Goal: Obtain resource: Download file/media

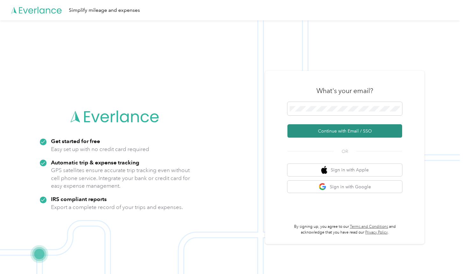
click at [300, 128] on button "Continue with Email / SSO" at bounding box center [344, 130] width 115 height 13
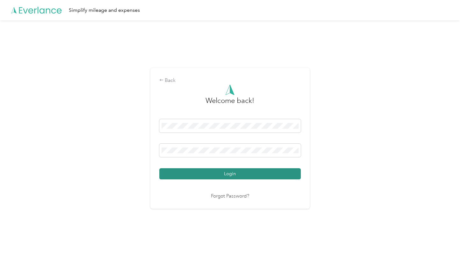
click at [217, 171] on button "Login" at bounding box center [229, 173] width 141 height 11
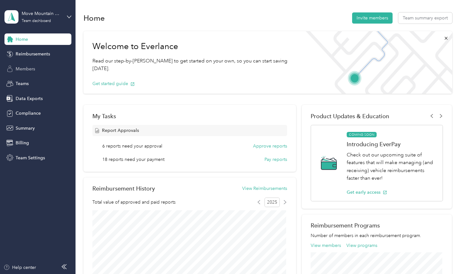
click at [25, 68] on span "Members" at bounding box center [25, 69] width 19 height 7
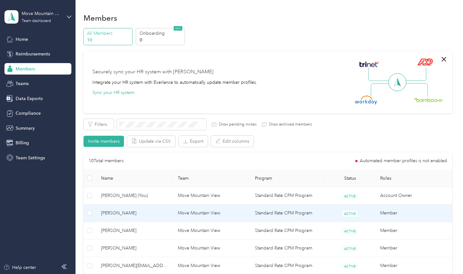
click at [103, 210] on span "[PERSON_NAME]" at bounding box center [134, 213] width 67 height 7
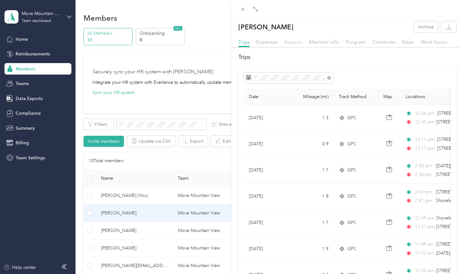
click at [294, 41] on span "Reports" at bounding box center [293, 42] width 18 height 6
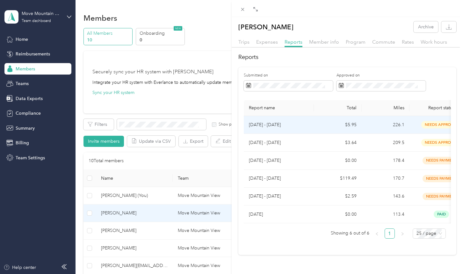
click at [372, 125] on td "226.1" at bounding box center [385, 125] width 48 height 18
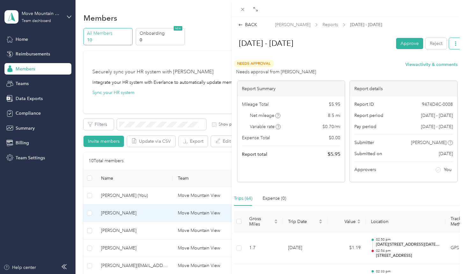
click at [453, 44] on icon "button" at bounding box center [455, 43] width 4 height 4
click at [433, 66] on span "Download" at bounding box center [432, 66] width 21 height 7
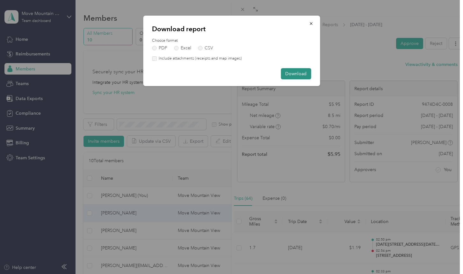
click at [292, 71] on button "Download" at bounding box center [296, 73] width 30 height 11
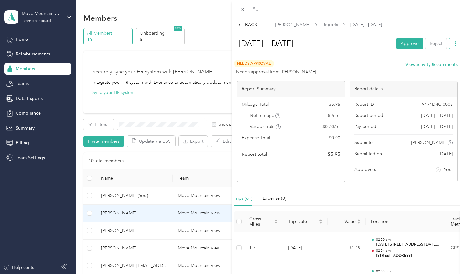
click at [453, 44] on icon "button" at bounding box center [455, 43] width 4 height 4
click at [430, 65] on span "Download" at bounding box center [432, 66] width 21 height 7
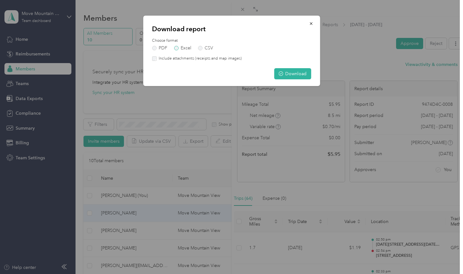
click at [176, 47] on label "Excel" at bounding box center [182, 48] width 17 height 4
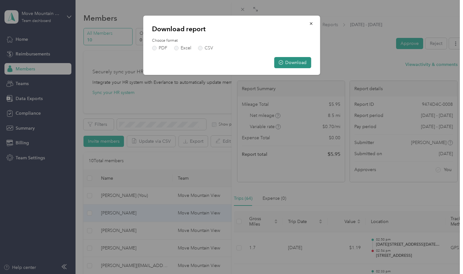
click at [291, 63] on button "Download" at bounding box center [292, 62] width 37 height 11
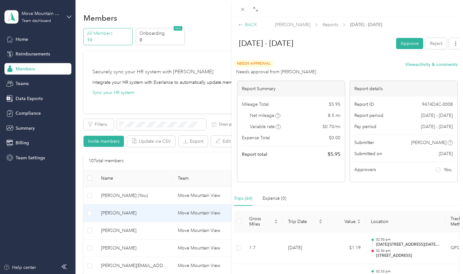
click at [251, 25] on div "BACK" at bounding box center [247, 24] width 19 height 7
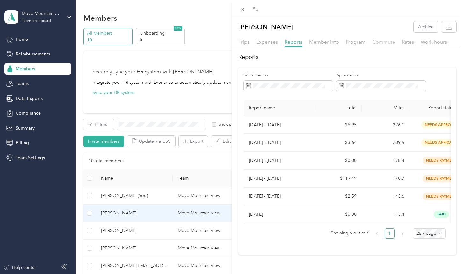
click at [383, 43] on span "Commute" at bounding box center [383, 42] width 23 height 6
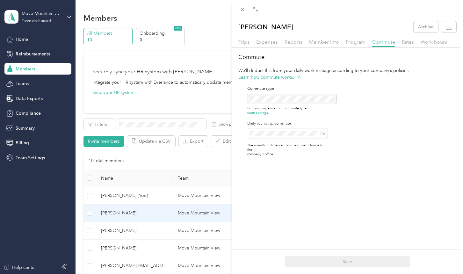
click at [380, 42] on span "Commute" at bounding box center [383, 42] width 23 height 6
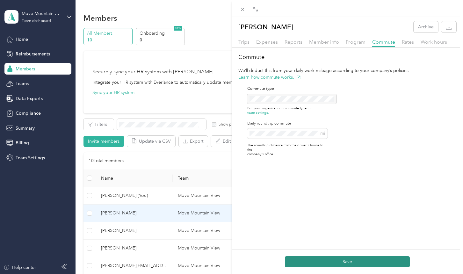
click at [332, 260] on button "Save" at bounding box center [347, 261] width 125 height 11
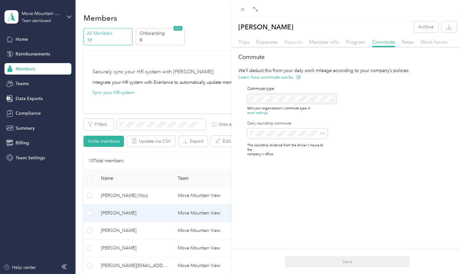
click at [291, 41] on span "Reports" at bounding box center [293, 42] width 18 height 6
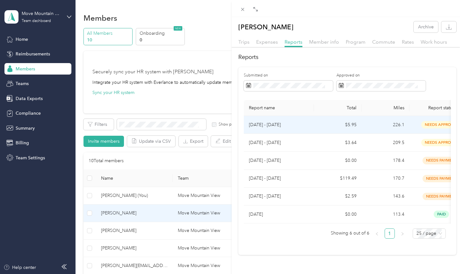
click at [291, 121] on p "[DATE] - [DATE]" at bounding box center [279, 124] width 60 height 7
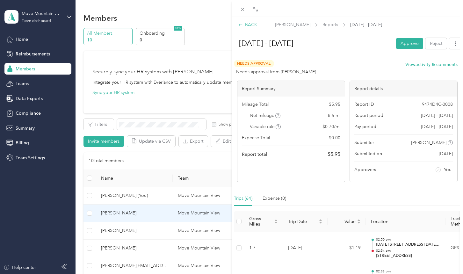
click at [246, 24] on div "BACK" at bounding box center [247, 24] width 19 height 7
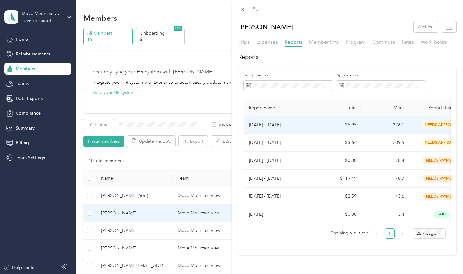
click at [257, 122] on p "[DATE] - [DATE]" at bounding box center [279, 124] width 60 height 7
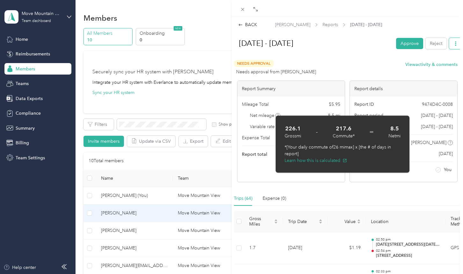
click at [453, 43] on icon "button" at bounding box center [455, 43] width 4 height 4
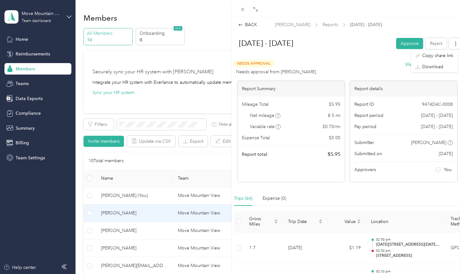
click at [344, 49] on h1 "[DATE] - [DATE]" at bounding box center [312, 43] width 160 height 15
click at [244, 24] on div "BACK" at bounding box center [247, 24] width 19 height 7
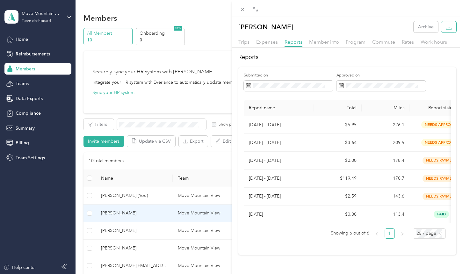
click at [445, 26] on icon "button" at bounding box center [448, 27] width 6 height 6
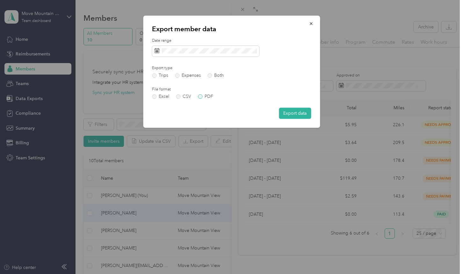
click at [202, 96] on label "PDF" at bounding box center [205, 96] width 15 height 4
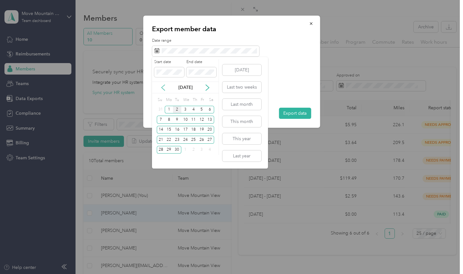
click at [162, 86] on icon at bounding box center [163, 87] width 6 height 6
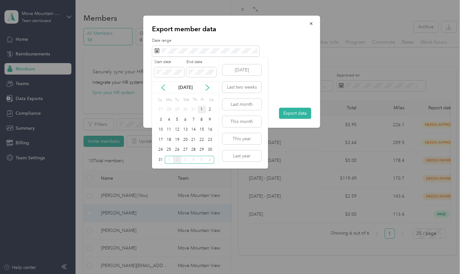
click at [201, 109] on div "1" at bounding box center [201, 110] width 8 height 8
click at [159, 159] on div "31" at bounding box center [161, 160] width 8 height 8
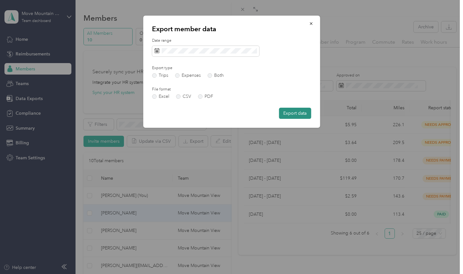
click at [293, 111] on button "Export data" at bounding box center [295, 113] width 32 height 11
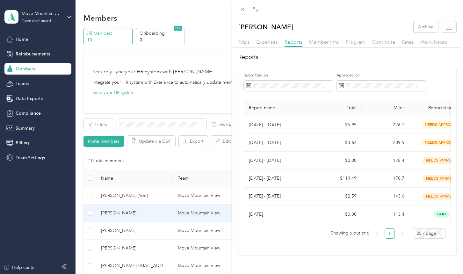
drag, startPoint x: 119, startPoint y: 234, endPoint x: 119, endPoint y: 238, distance: 4.1
click at [120, 244] on div "[PERSON_NAME] Archive Trips Expenses Reports Member info Program Commute Rates …" at bounding box center [231, 137] width 463 height 274
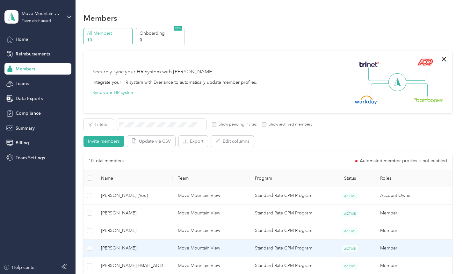
click at [120, 244] on td "[PERSON_NAME]" at bounding box center [134, 248] width 77 height 18
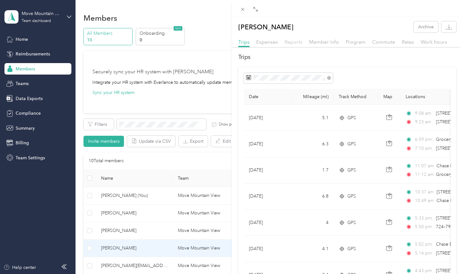
click at [290, 42] on span "Reports" at bounding box center [293, 42] width 18 height 6
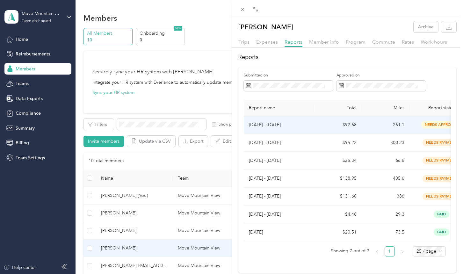
click at [309, 123] on td "[DATE] - [DATE]" at bounding box center [279, 125] width 70 height 18
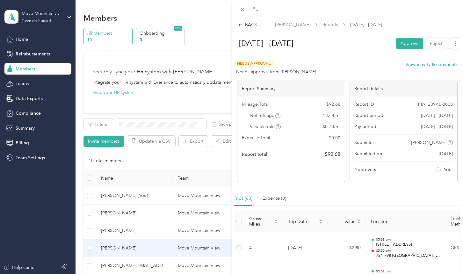
click at [453, 43] on icon "button" at bounding box center [455, 43] width 4 height 4
click at [437, 63] on li "Download" at bounding box center [434, 66] width 47 height 11
click at [426, 66] on span "Download" at bounding box center [432, 66] width 21 height 7
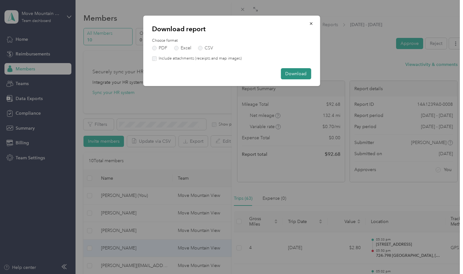
click at [297, 70] on button "Download" at bounding box center [296, 73] width 30 height 11
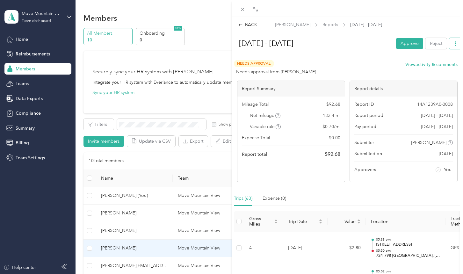
click at [449, 42] on button "button" at bounding box center [455, 43] width 13 height 11
click at [324, 24] on span "Reports" at bounding box center [330, 24] width 16 height 7
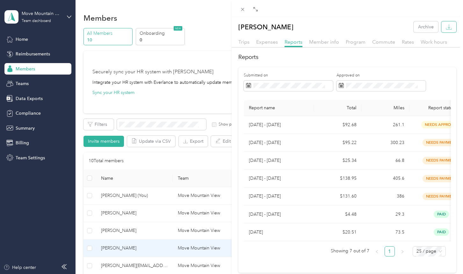
click at [445, 26] on icon "button" at bounding box center [448, 27] width 6 height 6
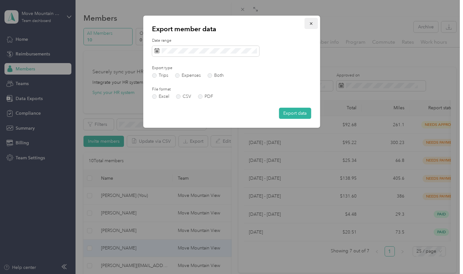
click at [311, 24] on icon "button" at bounding box center [311, 23] width 4 height 4
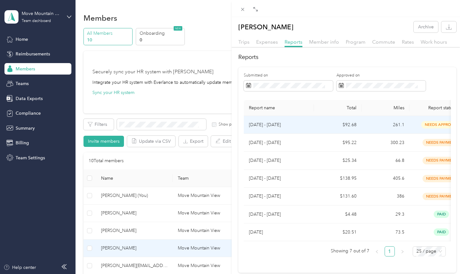
click at [305, 123] on p "[DATE] - [DATE]" at bounding box center [279, 124] width 60 height 7
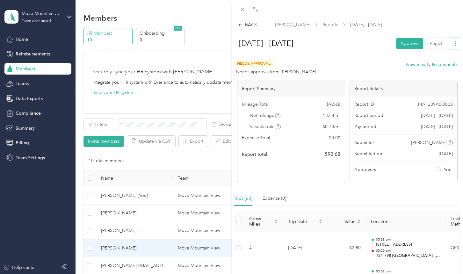
click at [453, 41] on icon "button" at bounding box center [455, 43] width 4 height 4
click at [435, 66] on span "Download" at bounding box center [432, 66] width 21 height 7
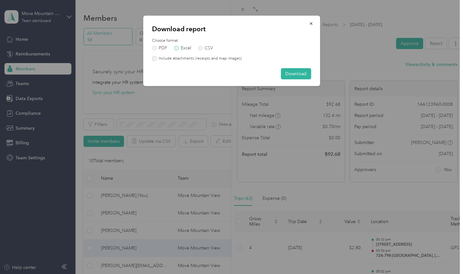
click at [178, 48] on label "Excel" at bounding box center [182, 48] width 17 height 4
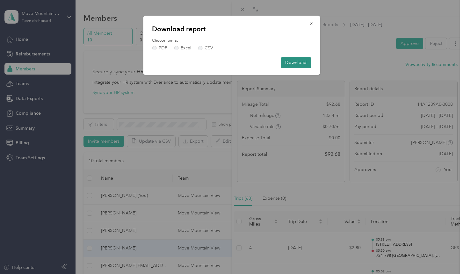
click at [291, 61] on button "Download" at bounding box center [296, 62] width 30 height 11
